Goal: Transaction & Acquisition: Purchase product/service

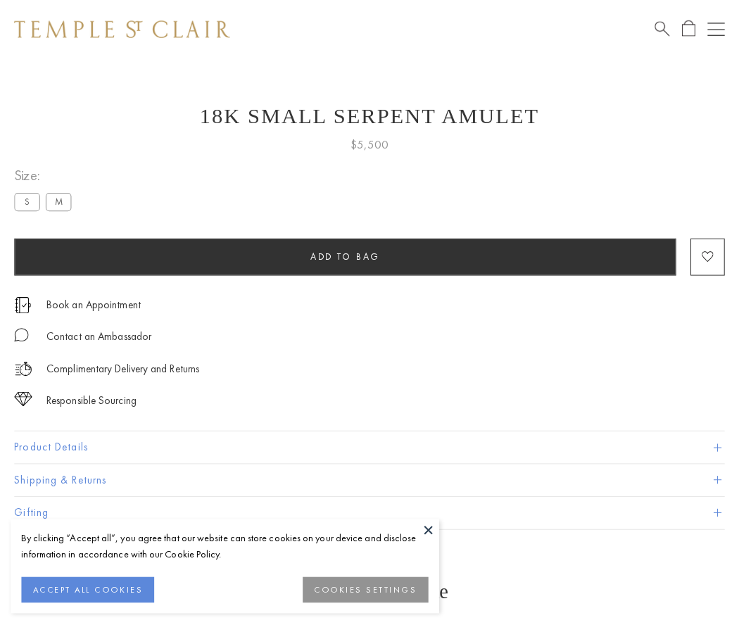
scroll to position [1, 0]
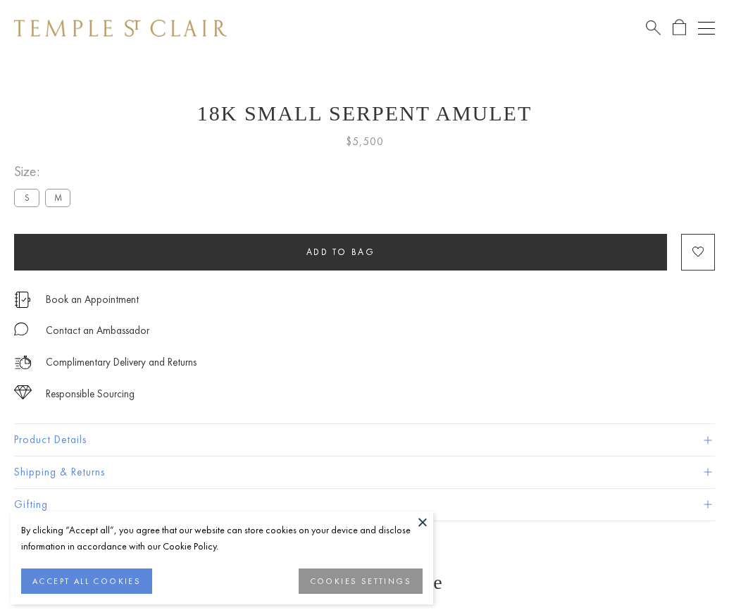
click at [340, 251] on span "Add to bag" at bounding box center [340, 252] width 69 height 12
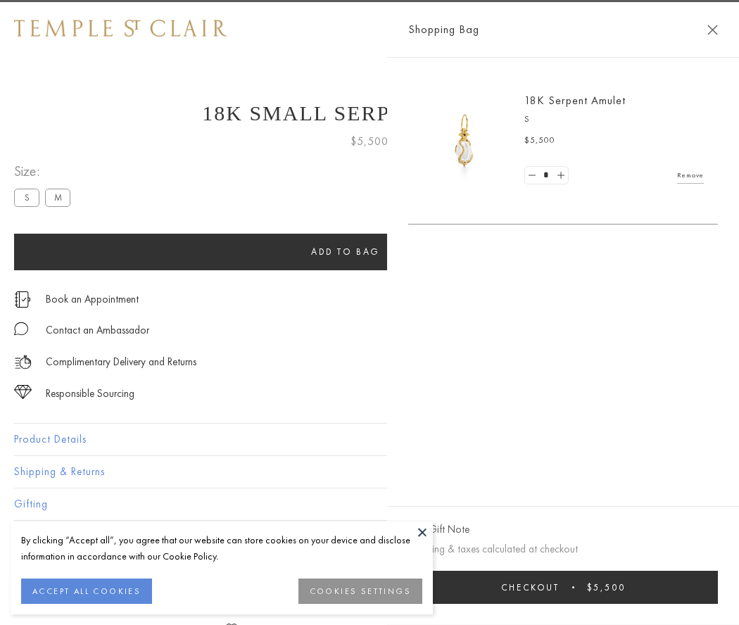
click at [560, 587] on span "Checkout" at bounding box center [530, 588] width 58 height 12
